Goal: Obtain resource: Obtain resource

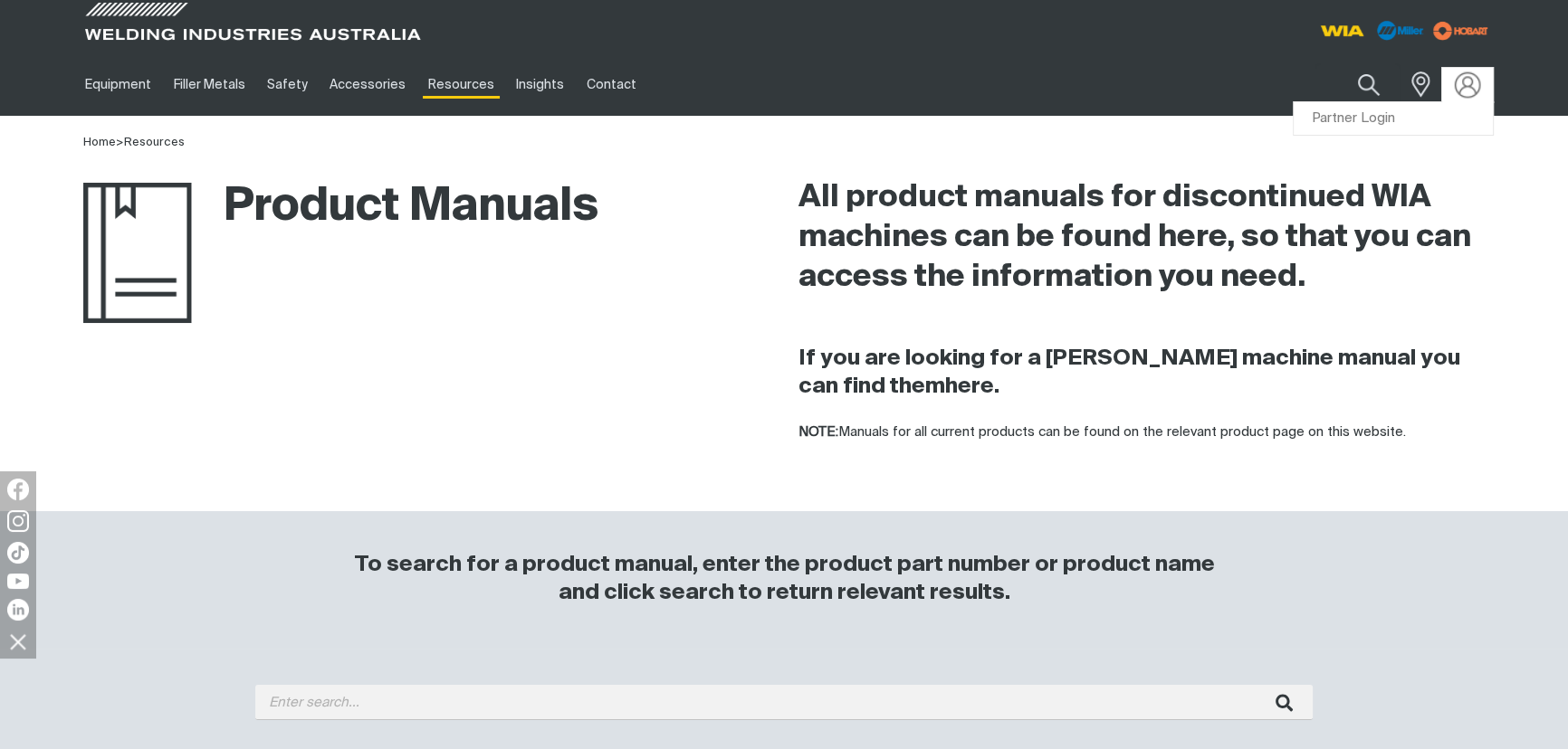
click at [1026, 90] on img at bounding box center [1467, 84] width 26 height 26
click at [1026, 114] on link "Partner Login" at bounding box center [1393, 119] width 199 height 34
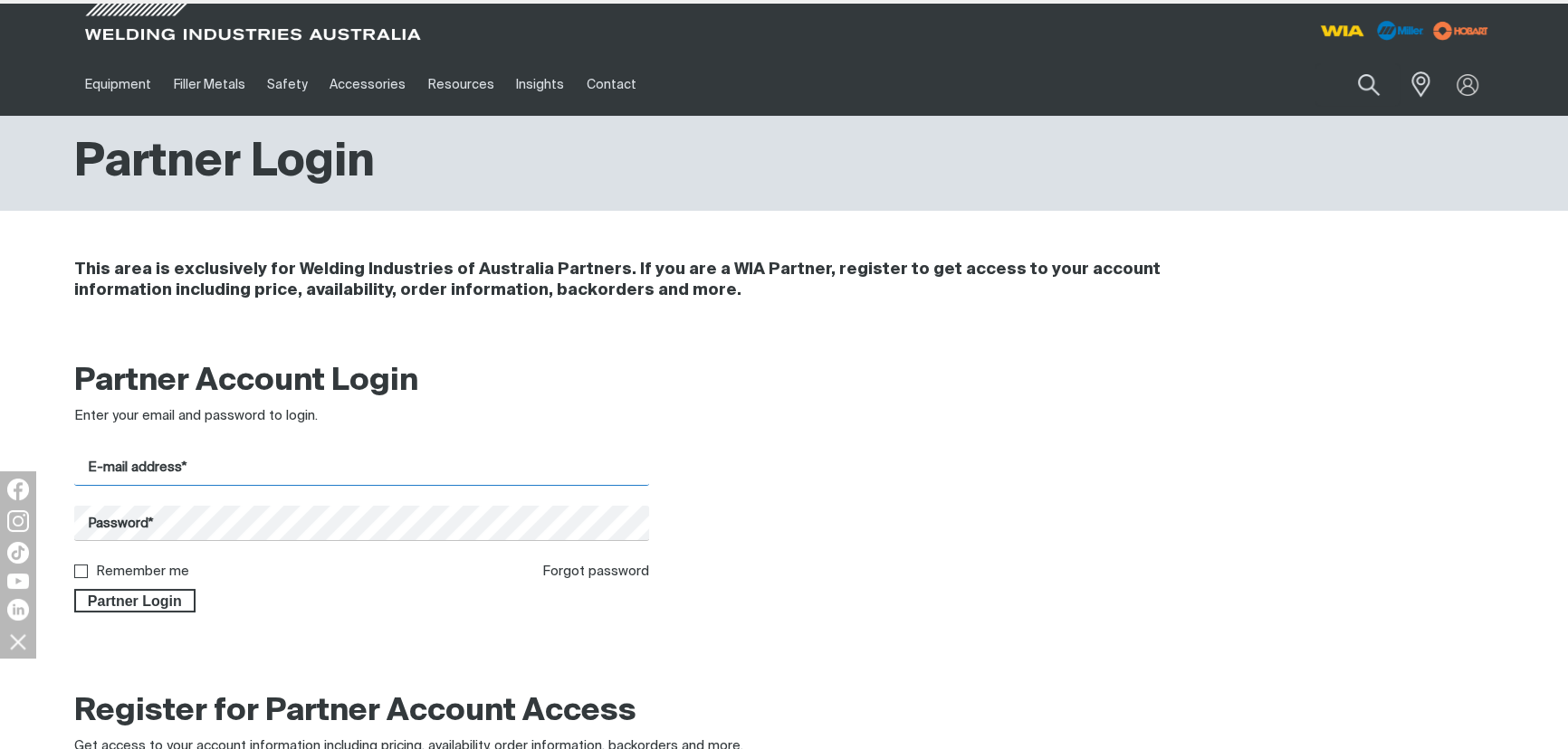
type input "[EMAIL_ADDRESS][PERSON_NAME][DOMAIN_NAME]"
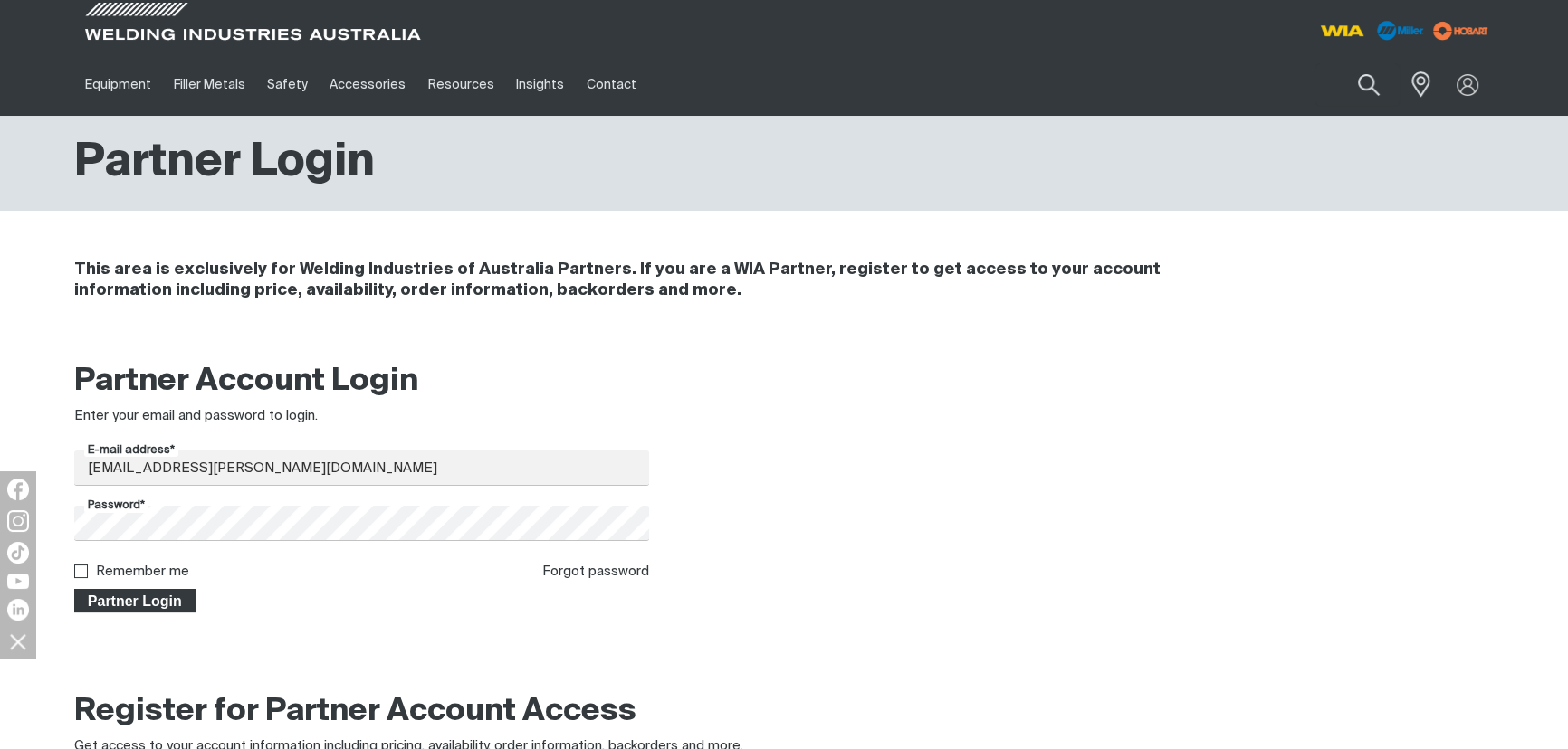
click at [152, 446] on span "Partner Login" at bounding box center [134, 600] width 118 height 24
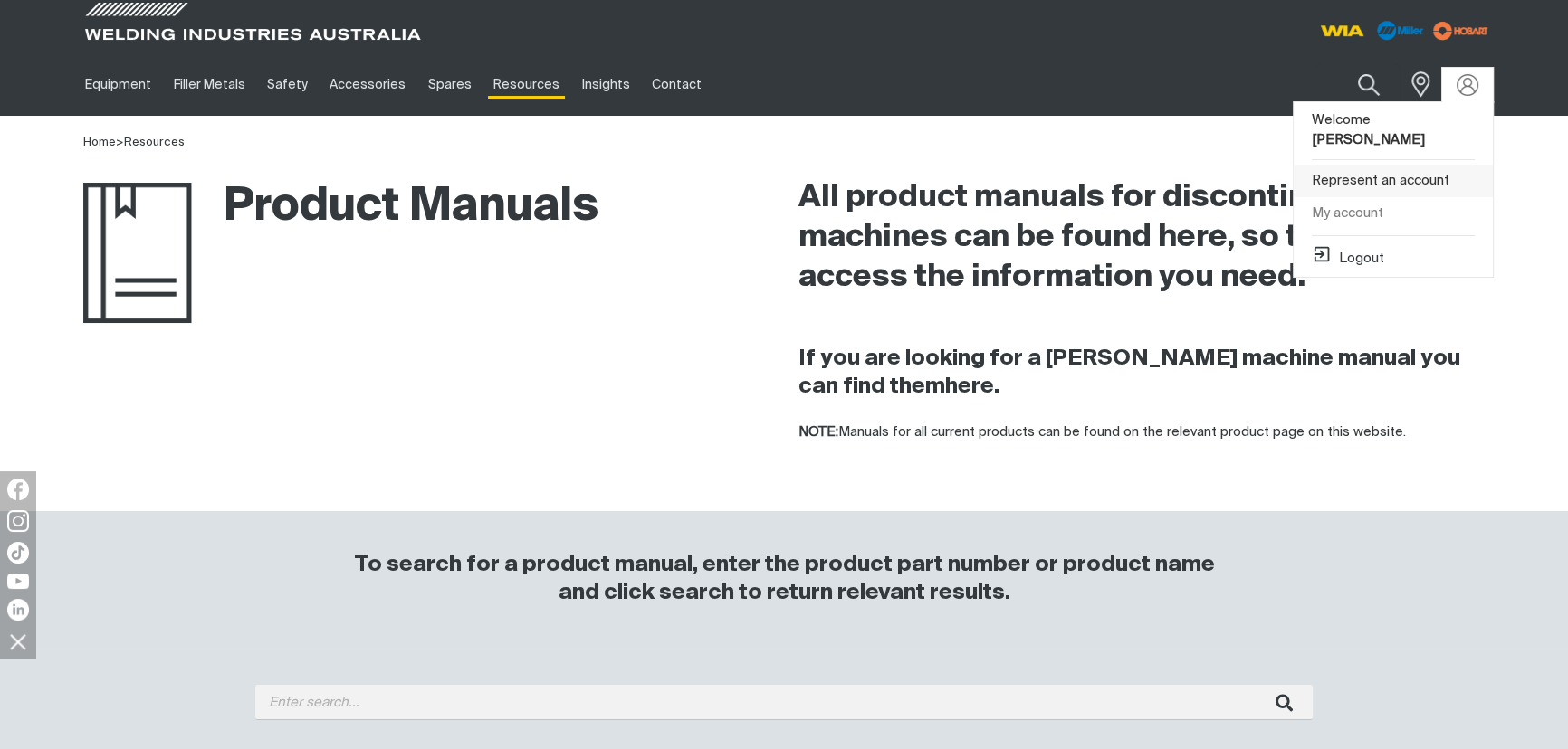
click at [1026, 165] on link "Represent an account" at bounding box center [1393, 181] width 199 height 34
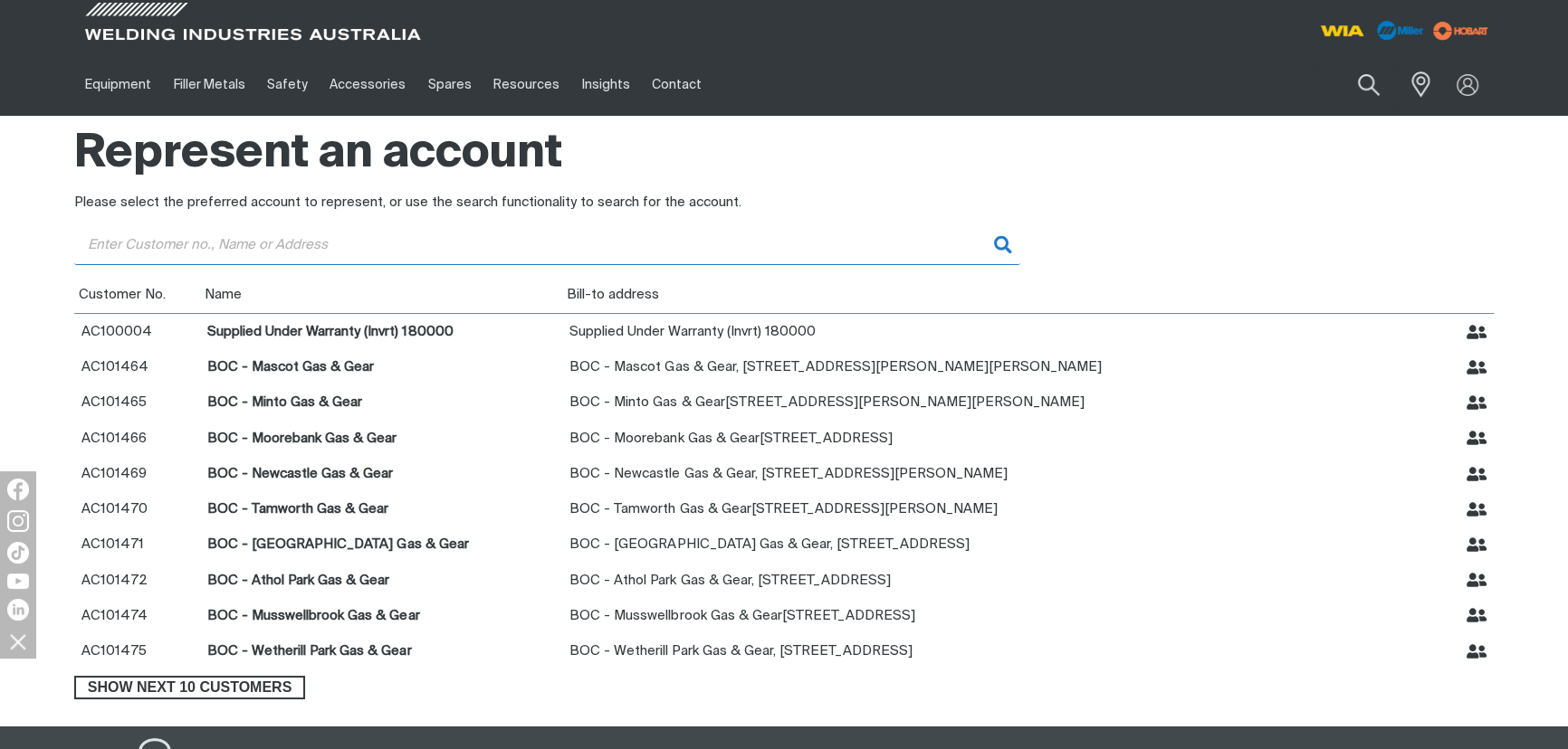
click at [281, 248] on input "Customer" at bounding box center [547, 245] width 946 height 40
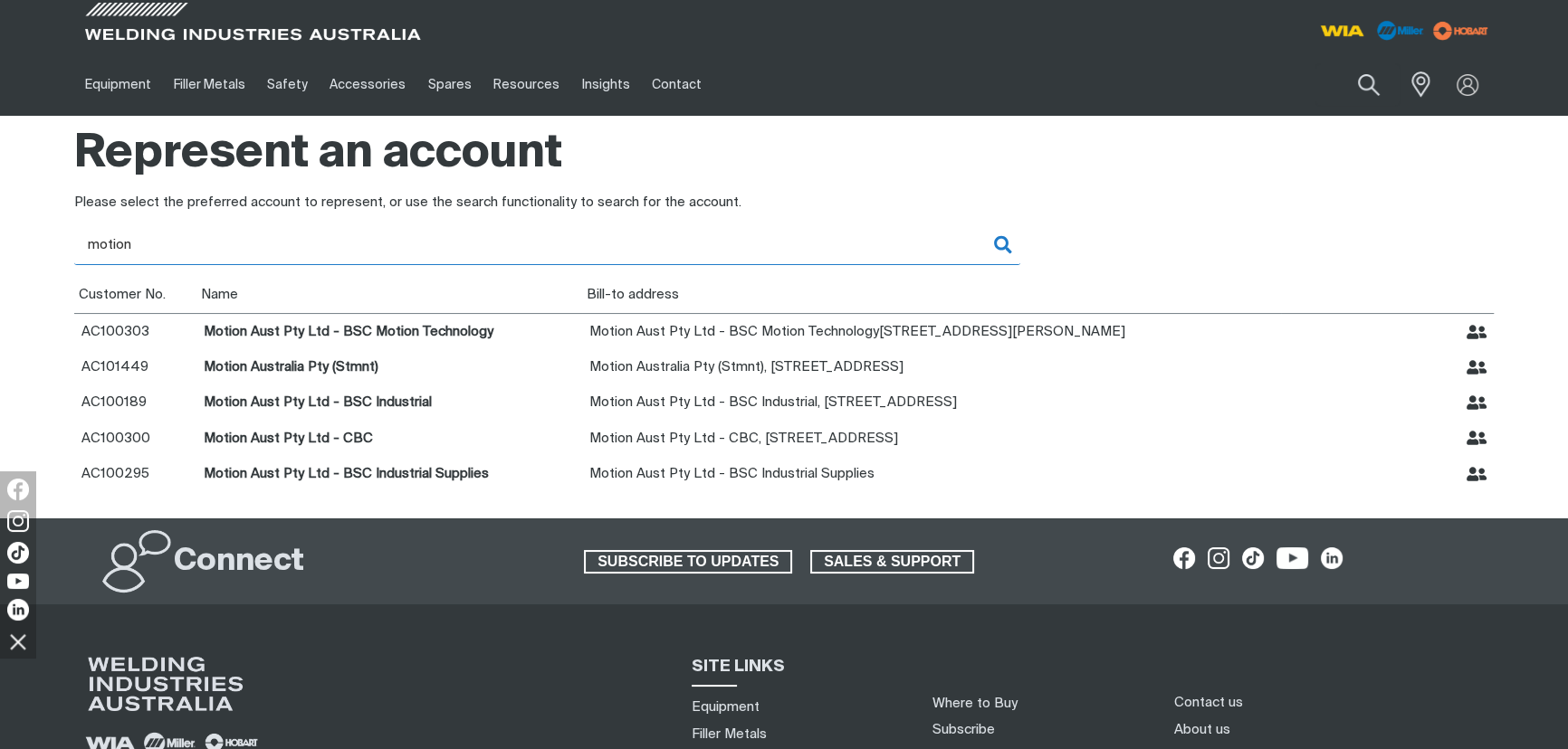
type input "motion"
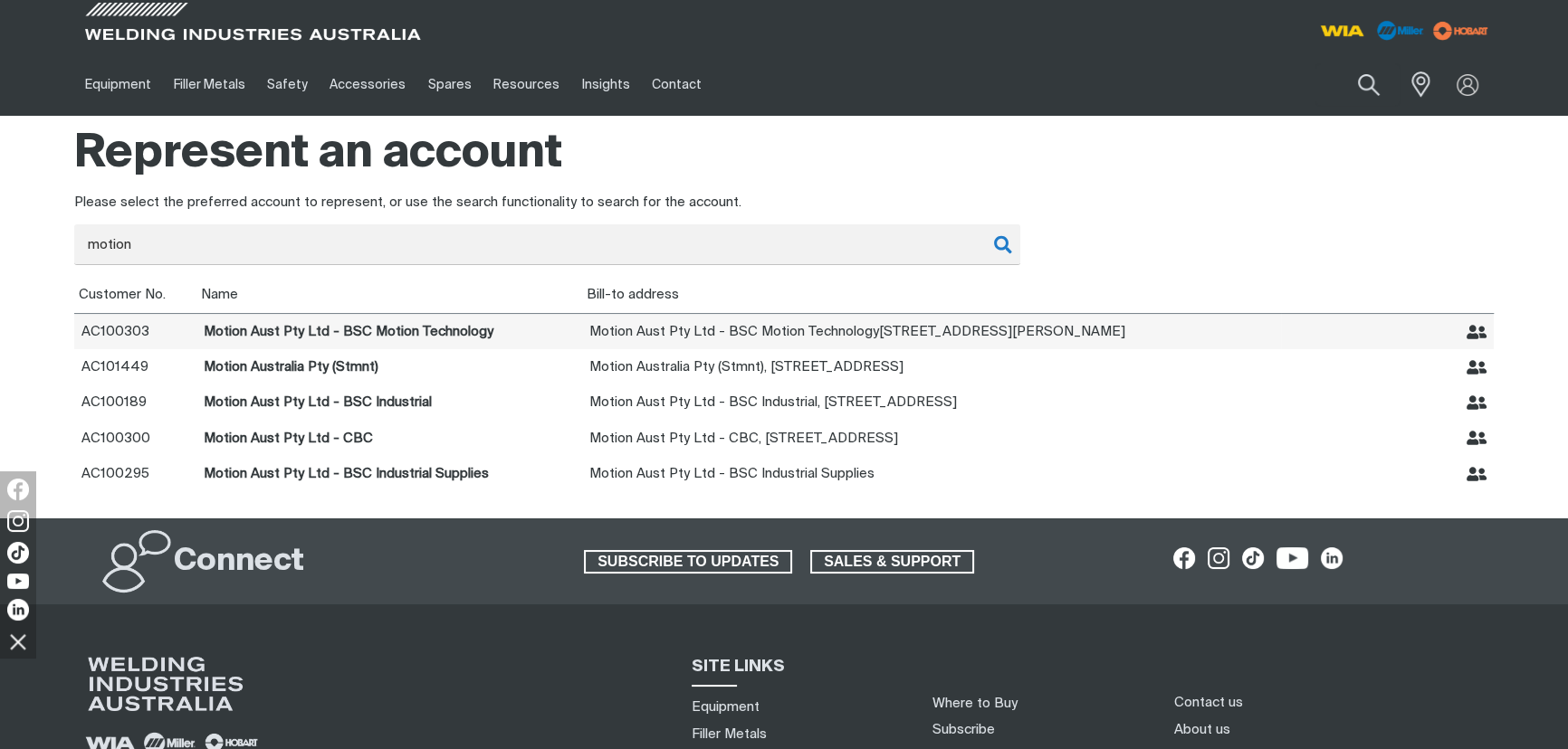
click at [382, 333] on td "Motion Aust Pty Ltd - BSC Motion Technology" at bounding box center [389, 332] width 386 height 36
click at [1026, 328] on icon "Represent Motion Aust Pty Ltd - BSC Motion Technology" at bounding box center [1477, 332] width 21 height 14
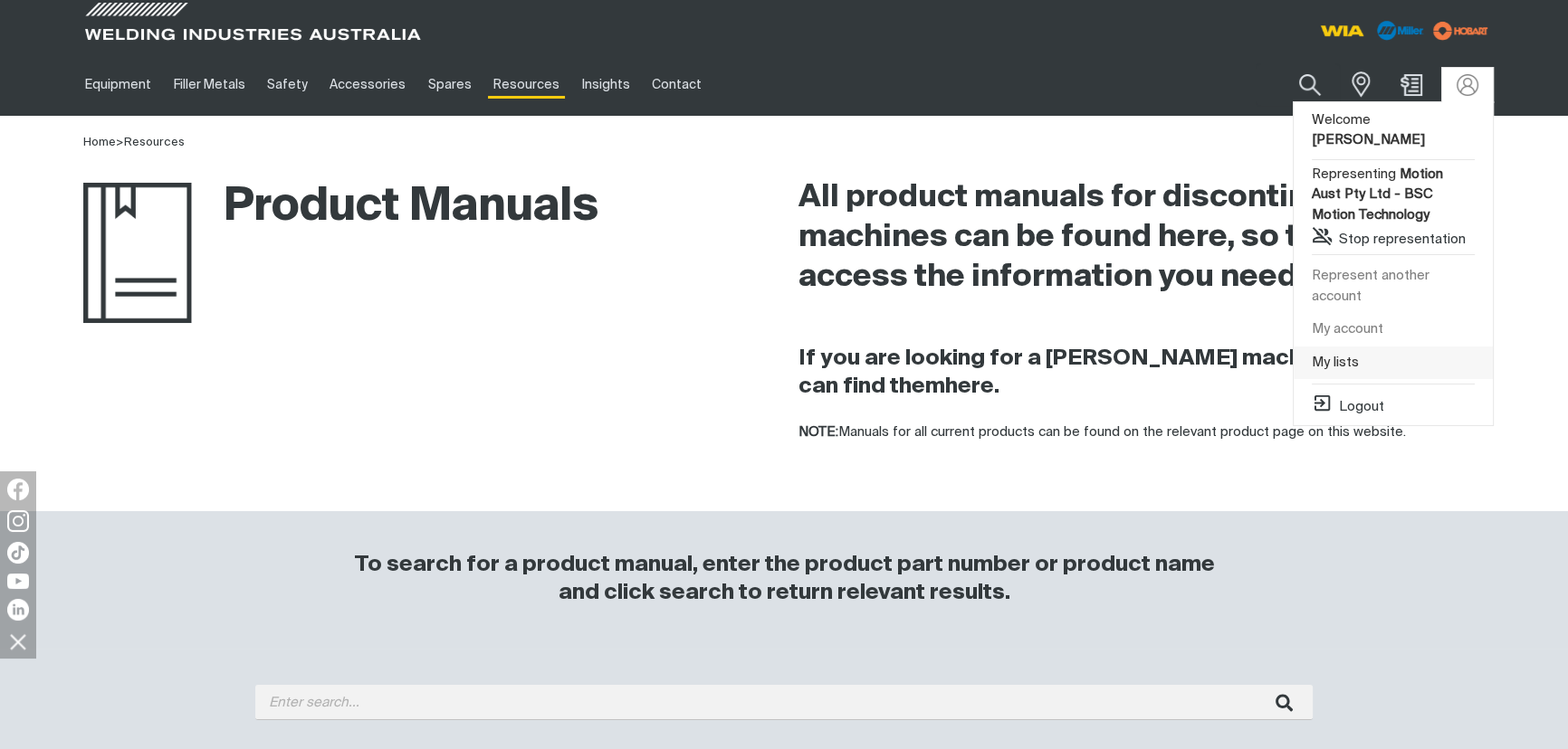
click at [1026, 346] on link "My lists" at bounding box center [1393, 363] width 199 height 34
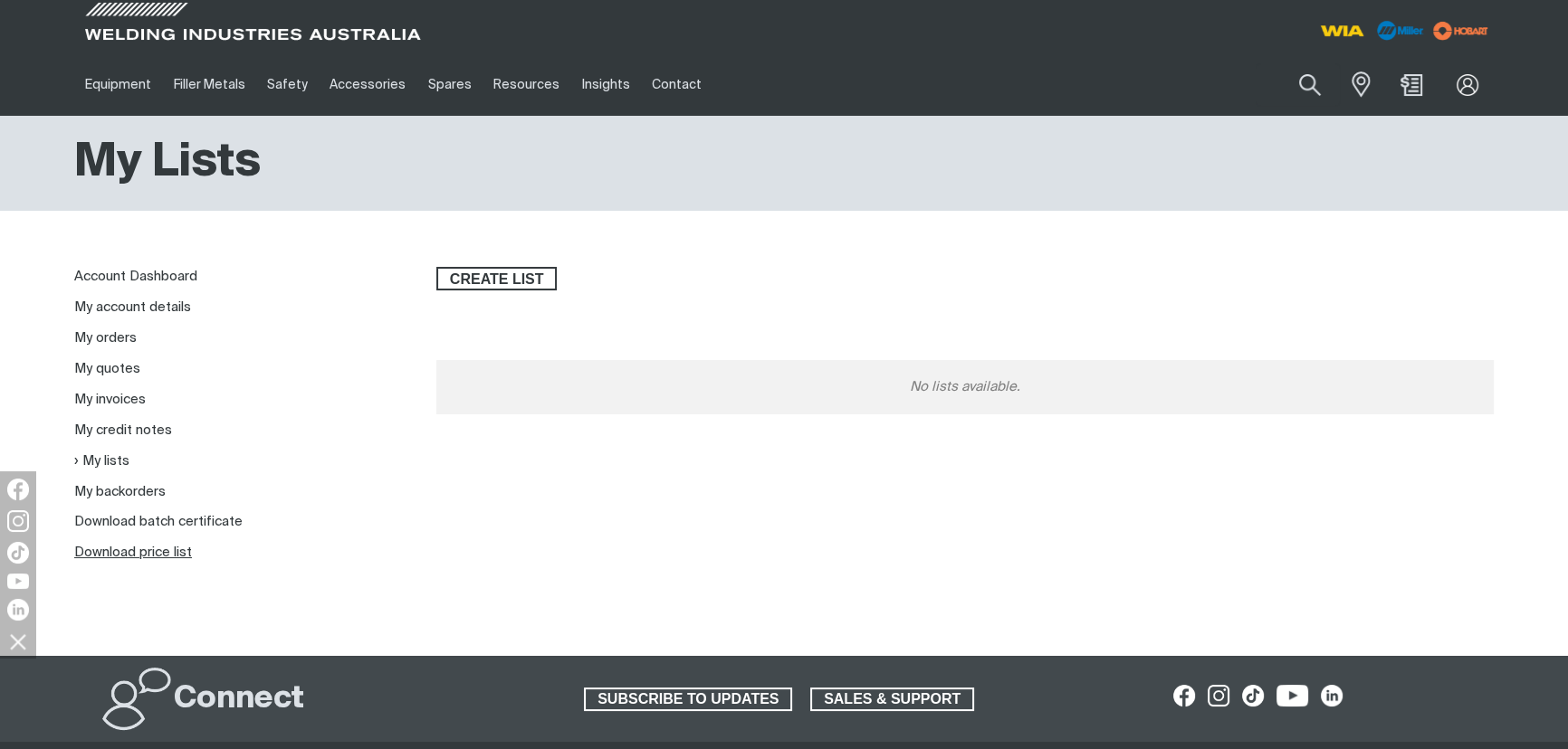
click at [162, 446] on link "Download price list" at bounding box center [132, 552] width 118 height 13
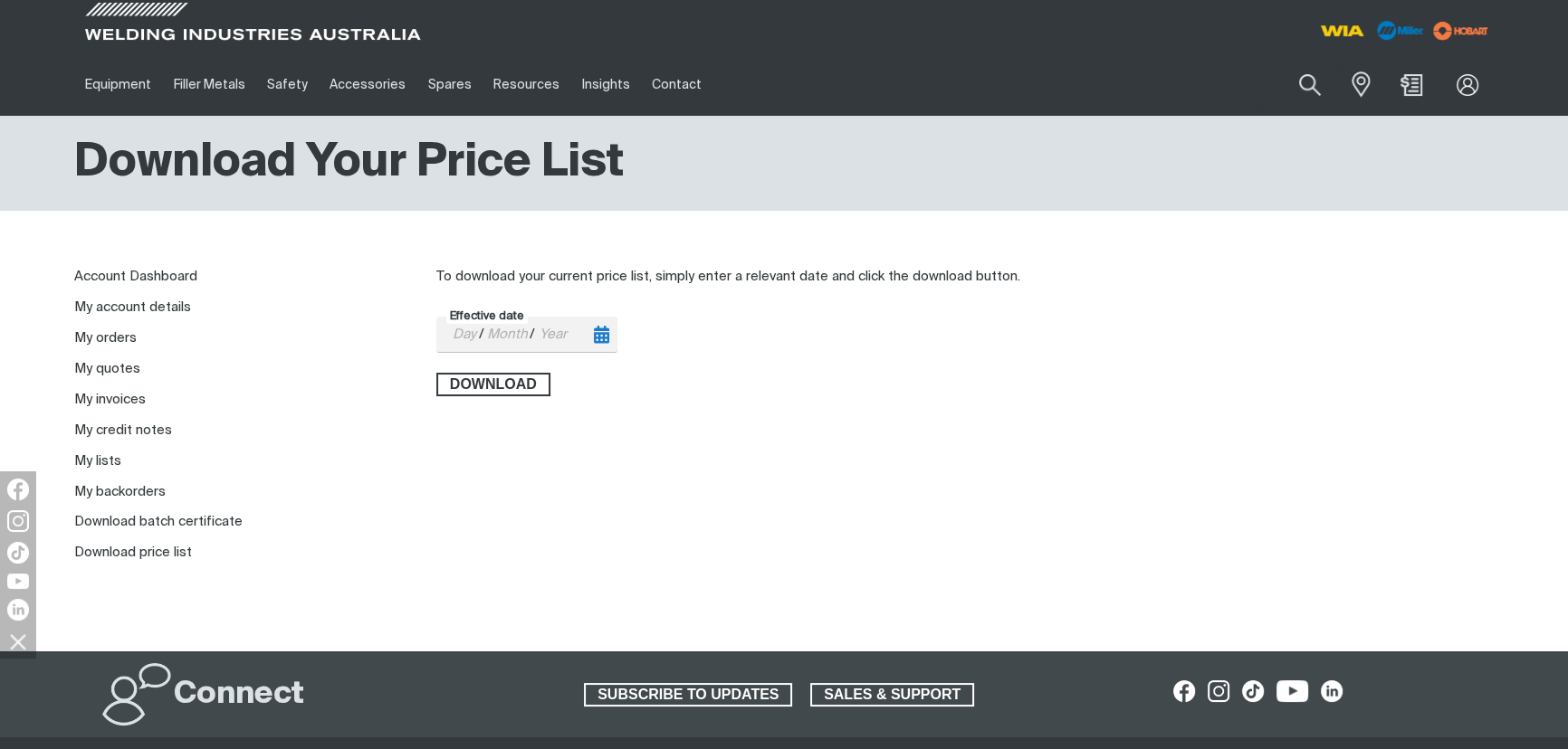
click at [595, 335] on icon "Toggle calendar" at bounding box center [601, 335] width 15 height 18
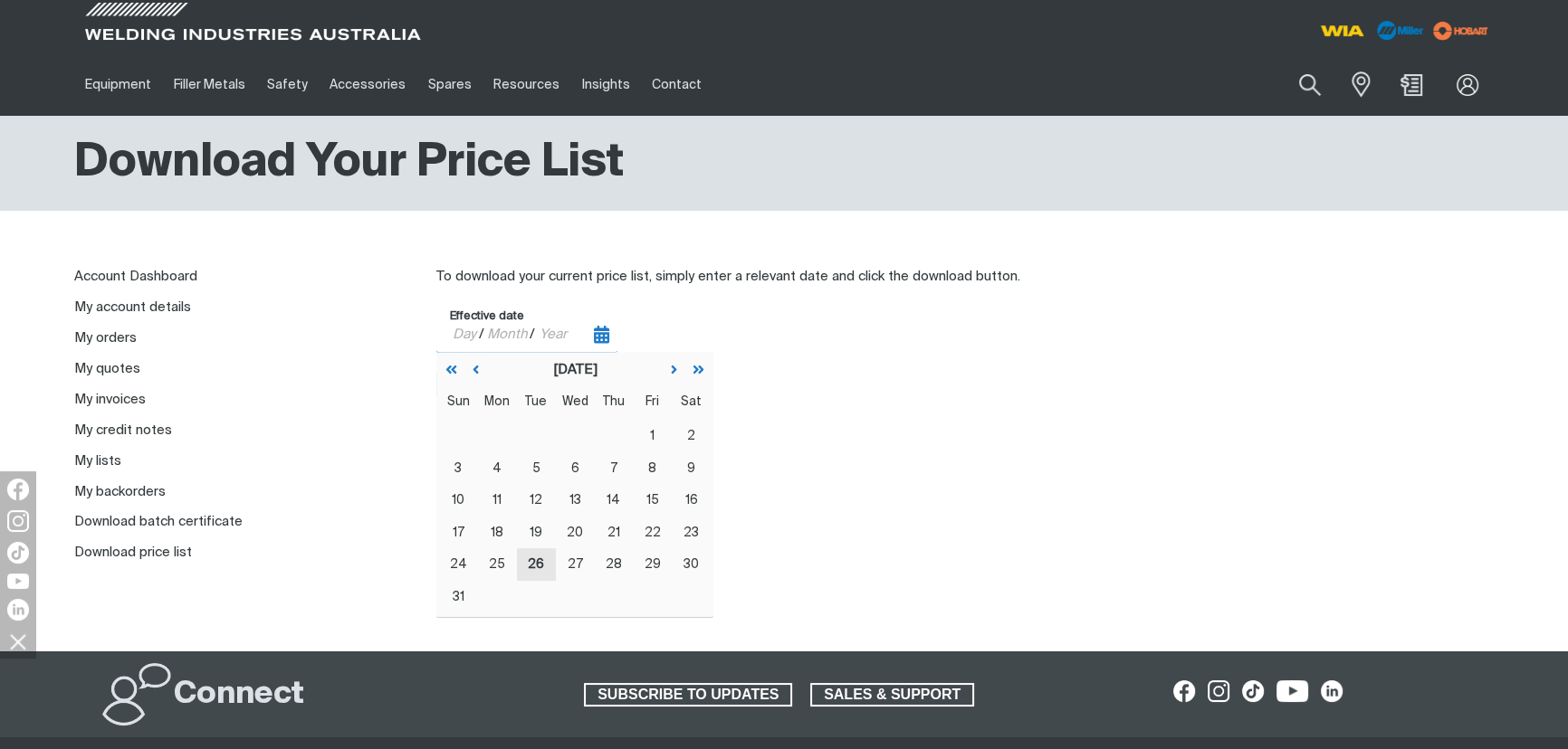
click at [530, 446] on abbr "26" at bounding box center [535, 565] width 16 height 12
type input "[DATE]"
type input "26"
type input "08"
type input "2025"
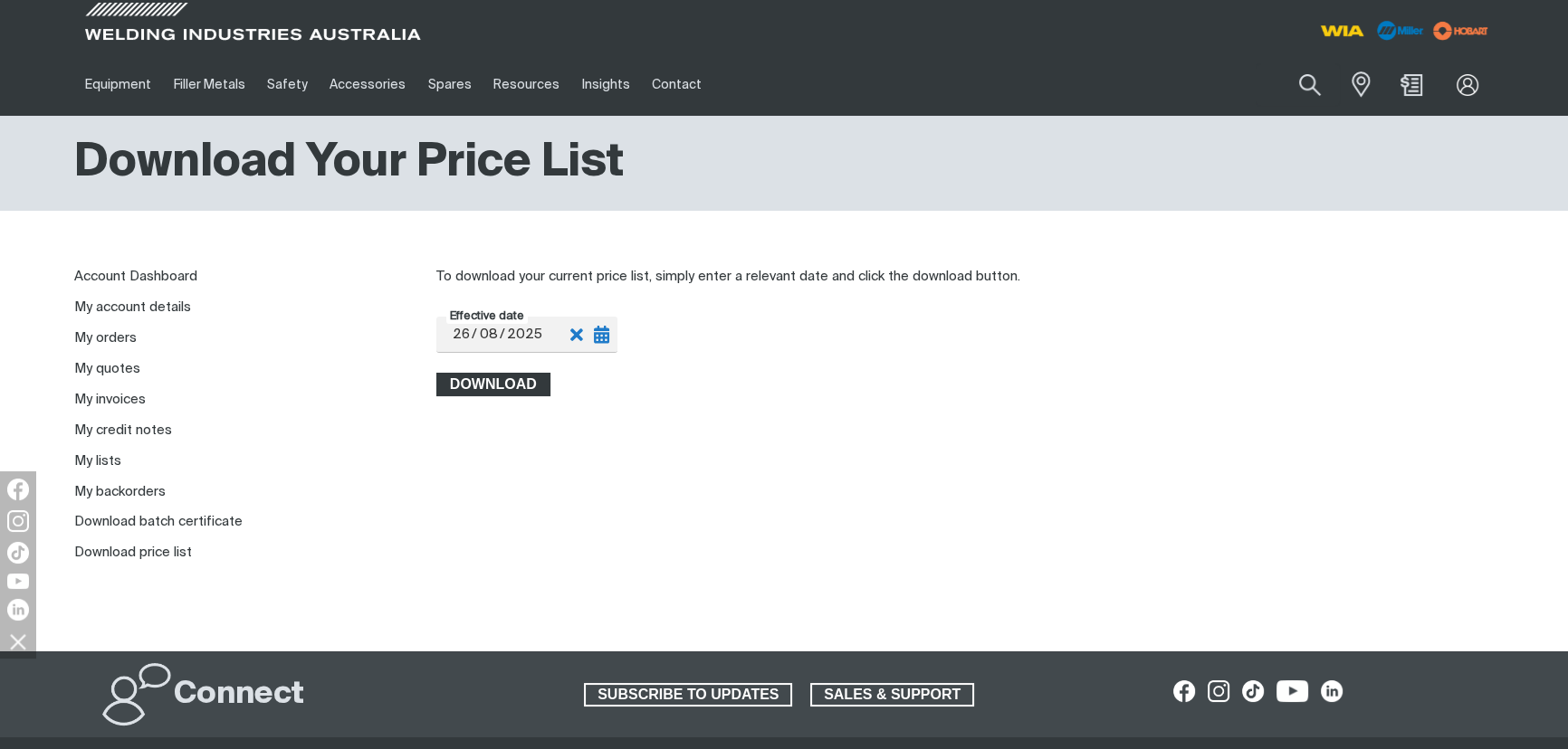
click at [482, 385] on span "Download" at bounding box center [493, 385] width 110 height 24
